Goal: Information Seeking & Learning: Check status

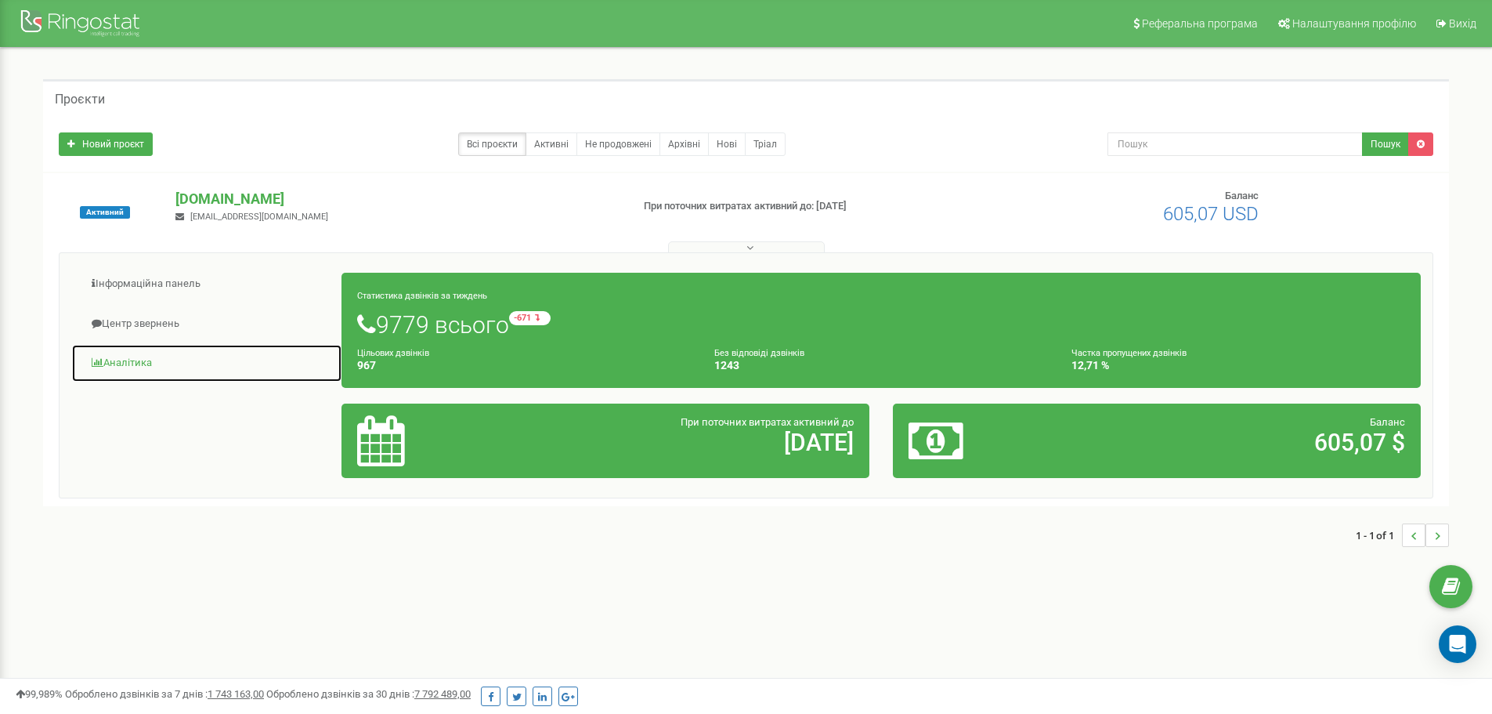
click at [112, 367] on link "Аналiтика" at bounding box center [206, 363] width 271 height 38
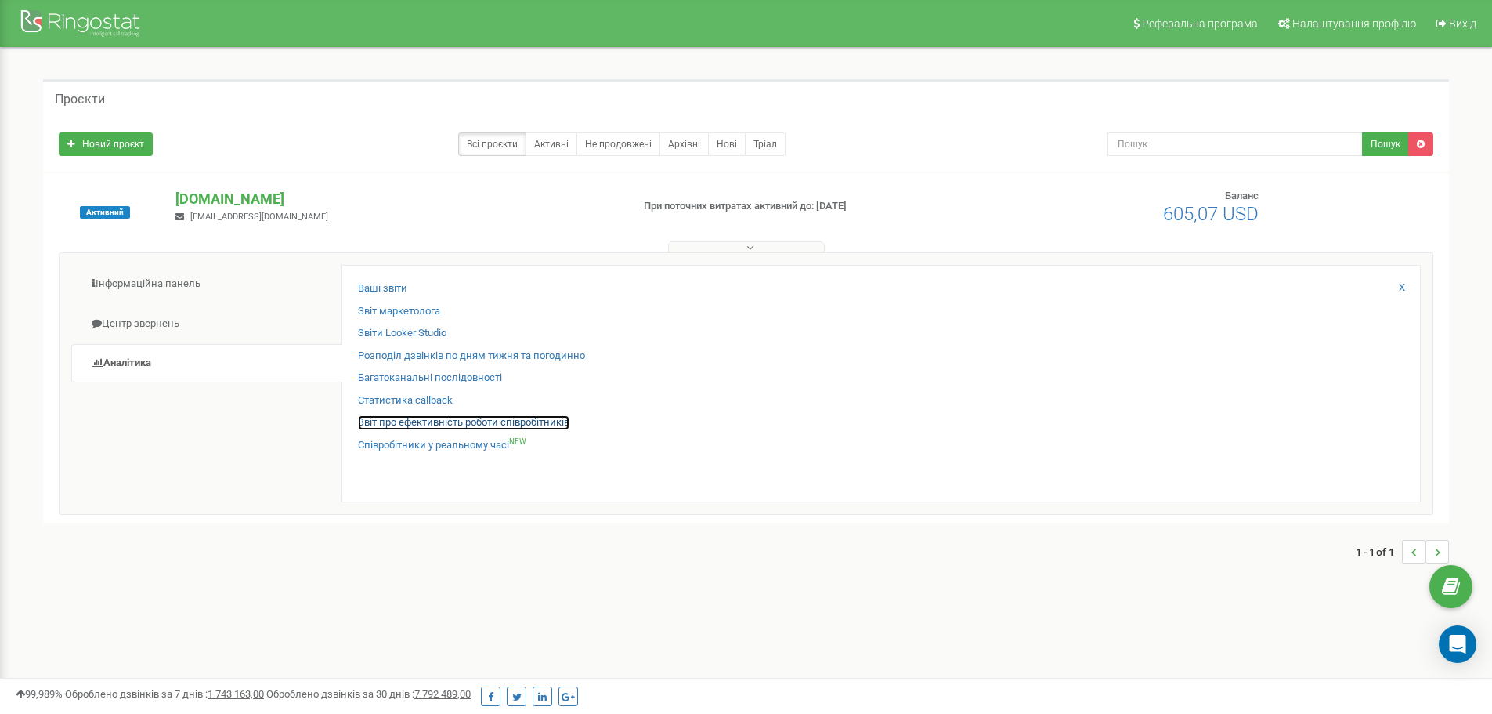
click at [414, 421] on link "Звіт про ефективність роботи співробітників" at bounding box center [463, 422] width 211 height 15
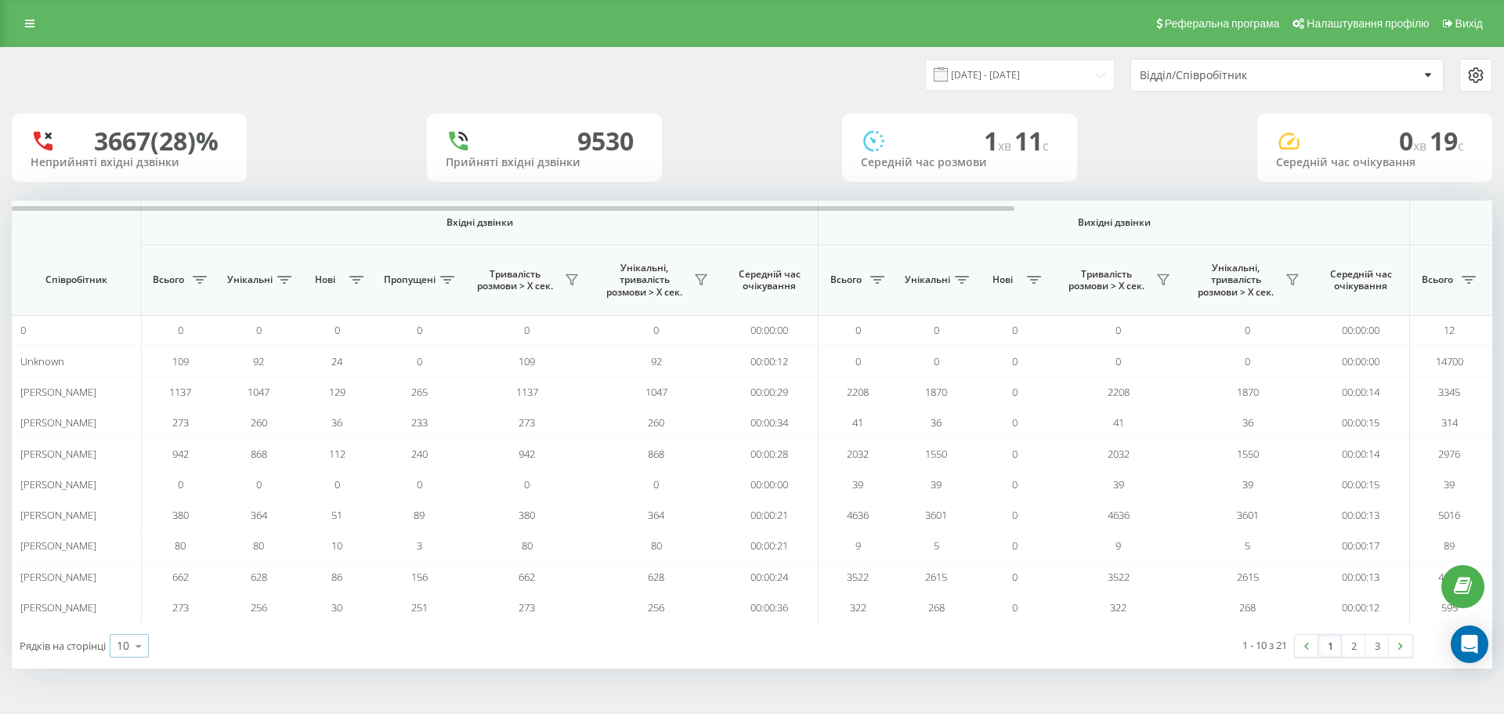
click at [150, 645] on icon at bounding box center [138, 646] width 23 height 31
click at [136, 573] on div "25" at bounding box center [129, 577] width 38 height 23
